Goal: Navigation & Orientation: Understand site structure

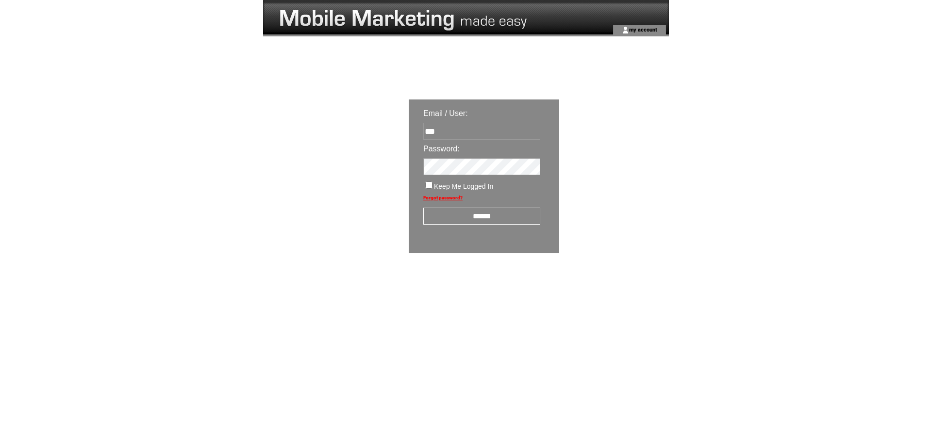
type input "**********"
click at [491, 213] on input "******" at bounding box center [481, 216] width 117 height 17
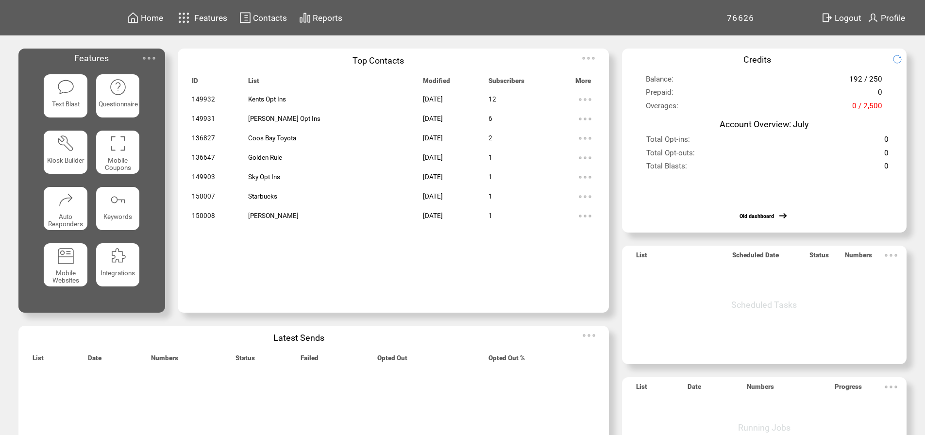
click at [203, 21] on span "Features" at bounding box center [210, 18] width 33 height 10
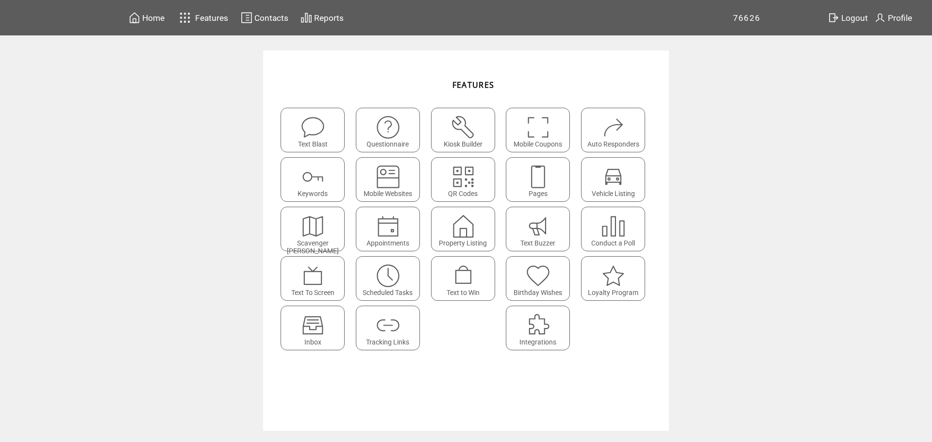
click at [154, 18] on span "Home" at bounding box center [153, 18] width 22 height 10
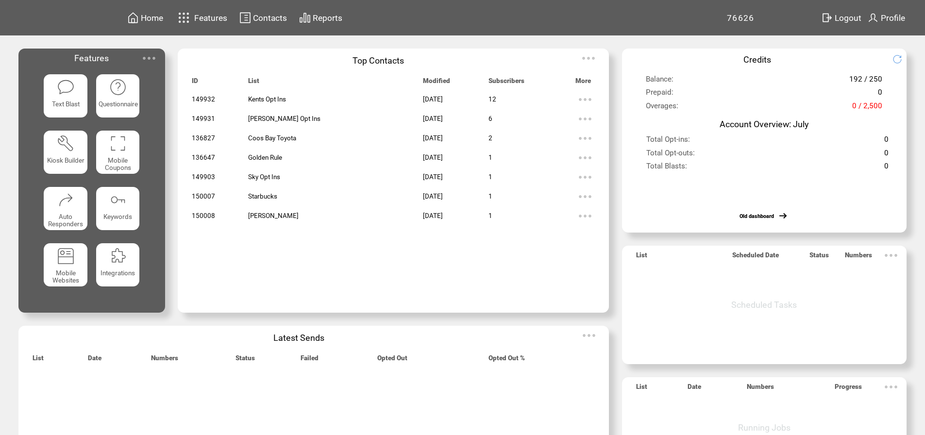
click at [324, 165] on td "Golden Rule" at bounding box center [335, 157] width 175 height 19
click at [134, 271] on featuretext "Integrations" at bounding box center [118, 275] width 44 height 17
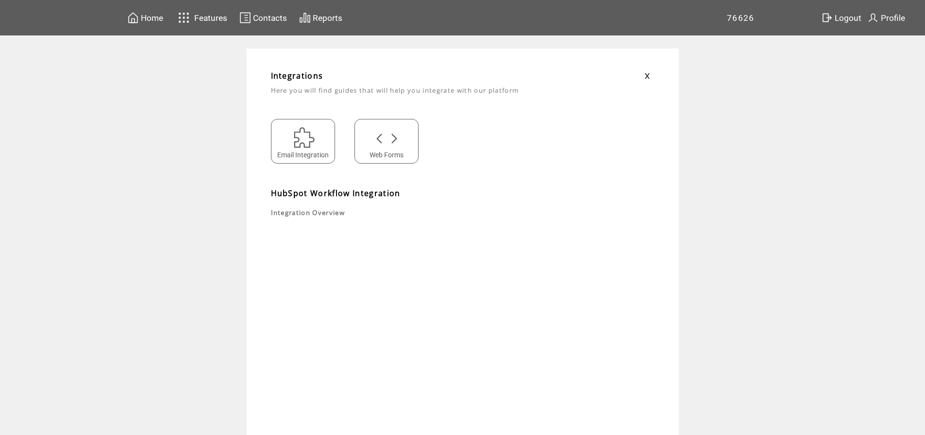
click at [207, 14] on span "Features" at bounding box center [210, 18] width 33 height 10
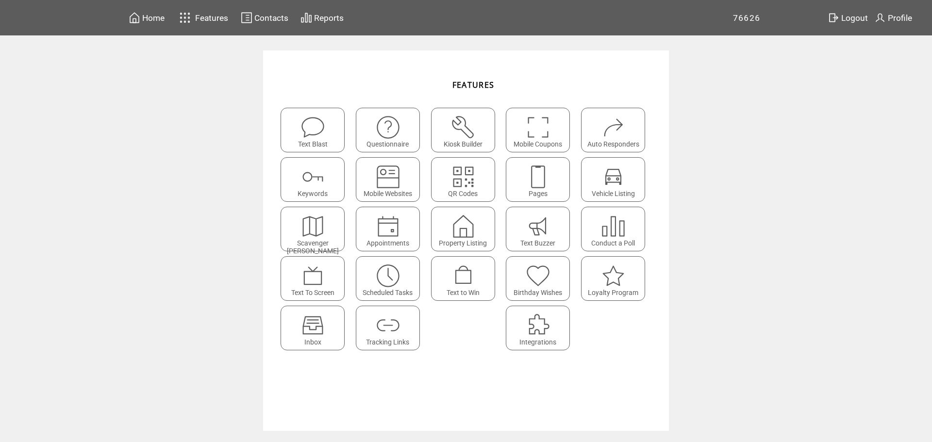
click at [325, 14] on span "Reports" at bounding box center [329, 18] width 30 height 10
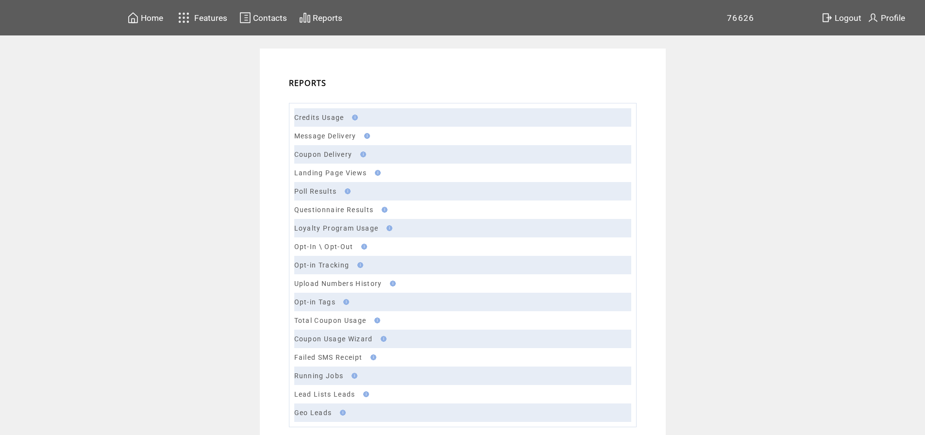
click at [262, 26] on td "Contacts" at bounding box center [259, 17] width 60 height 19
click at [198, 12] on td "Features" at bounding box center [211, 17] width 34 height 17
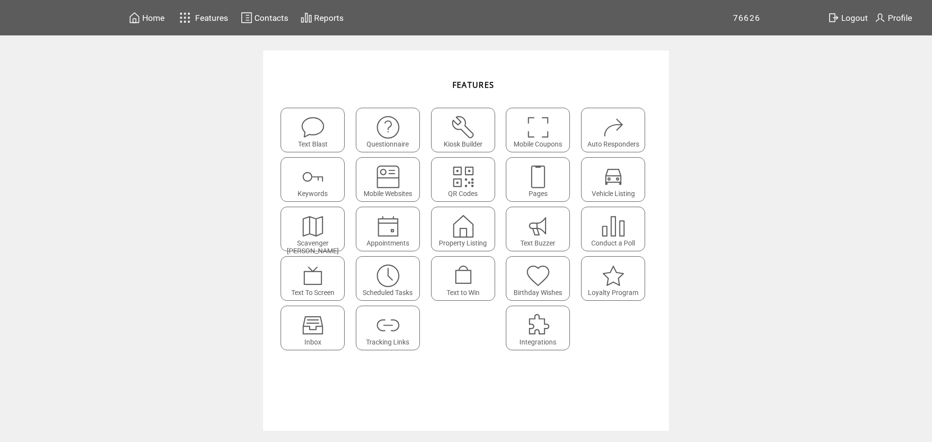
click at [525, 270] on featureicon at bounding box center [538, 272] width 63 height 22
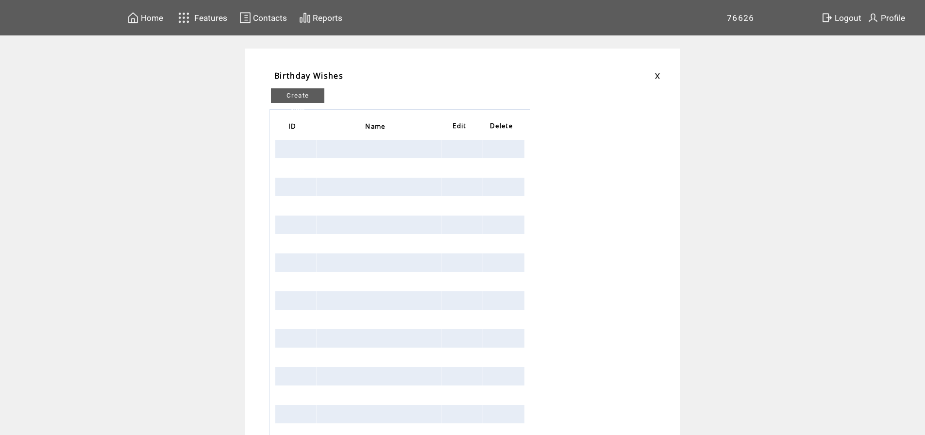
click at [144, 17] on span "Home" at bounding box center [152, 18] width 22 height 10
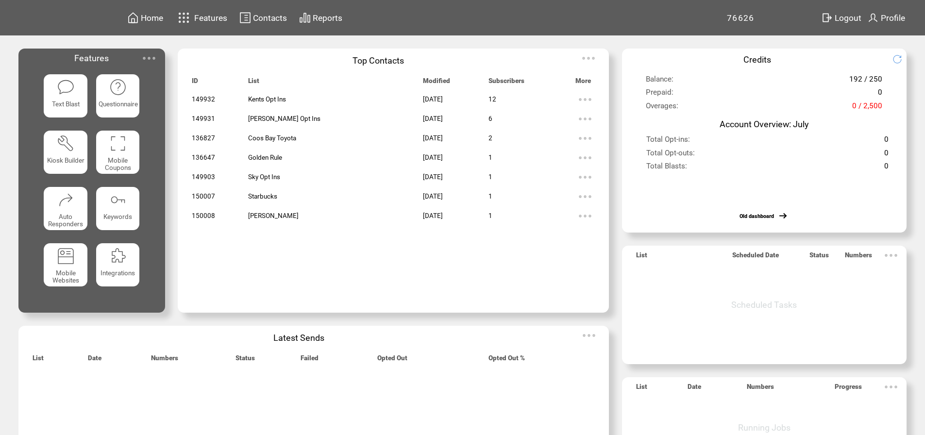
drag, startPoint x: 292, startPoint y: 162, endPoint x: 291, endPoint y: 220, distance: 58.3
click at [291, 220] on tbody "149932 Kents Opt Ins Aug 06, 2025 12 149931 Nichols Opt Ins Aug 06, 2025 6 1368…" at bounding box center [393, 199] width 403 height 218
click at [315, 259] on td at bounding box center [335, 255] width 175 height 12
